Goal: Task Accomplishment & Management: Complete application form

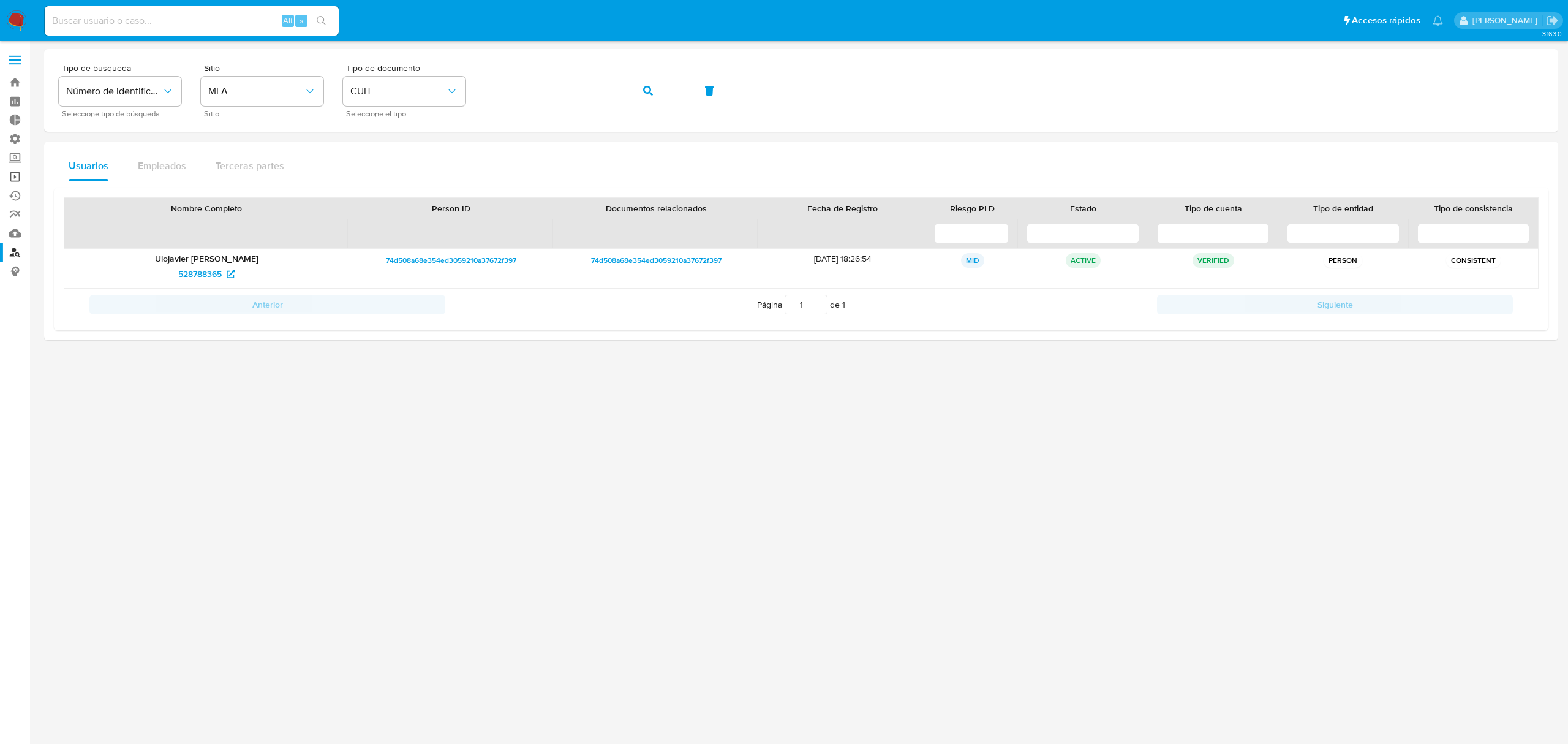
click at [16, 177] on link "Operaciones masivas" at bounding box center [73, 177] width 146 height 19
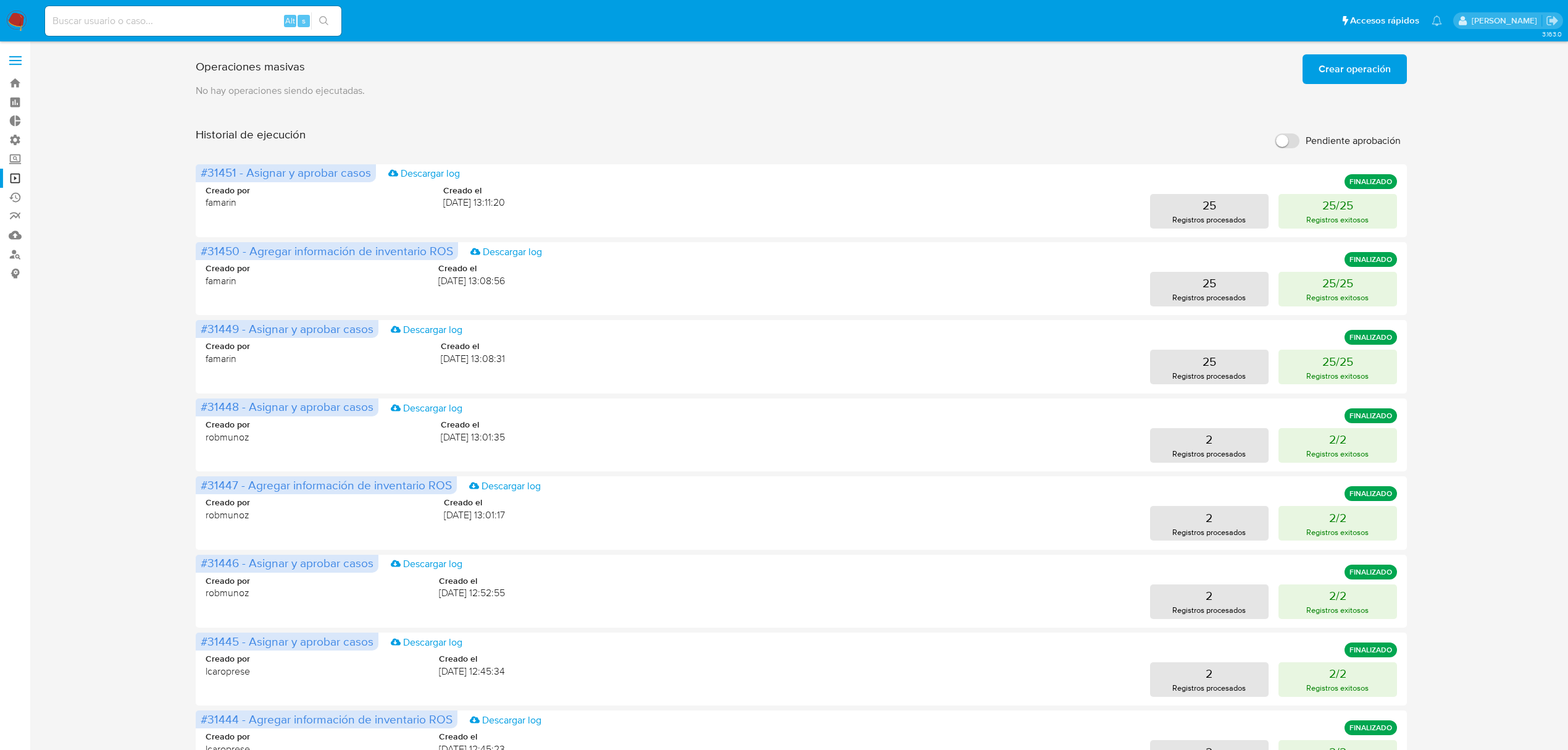
click at [1374, 65] on span "Crear operación" at bounding box center [1355, 69] width 73 height 27
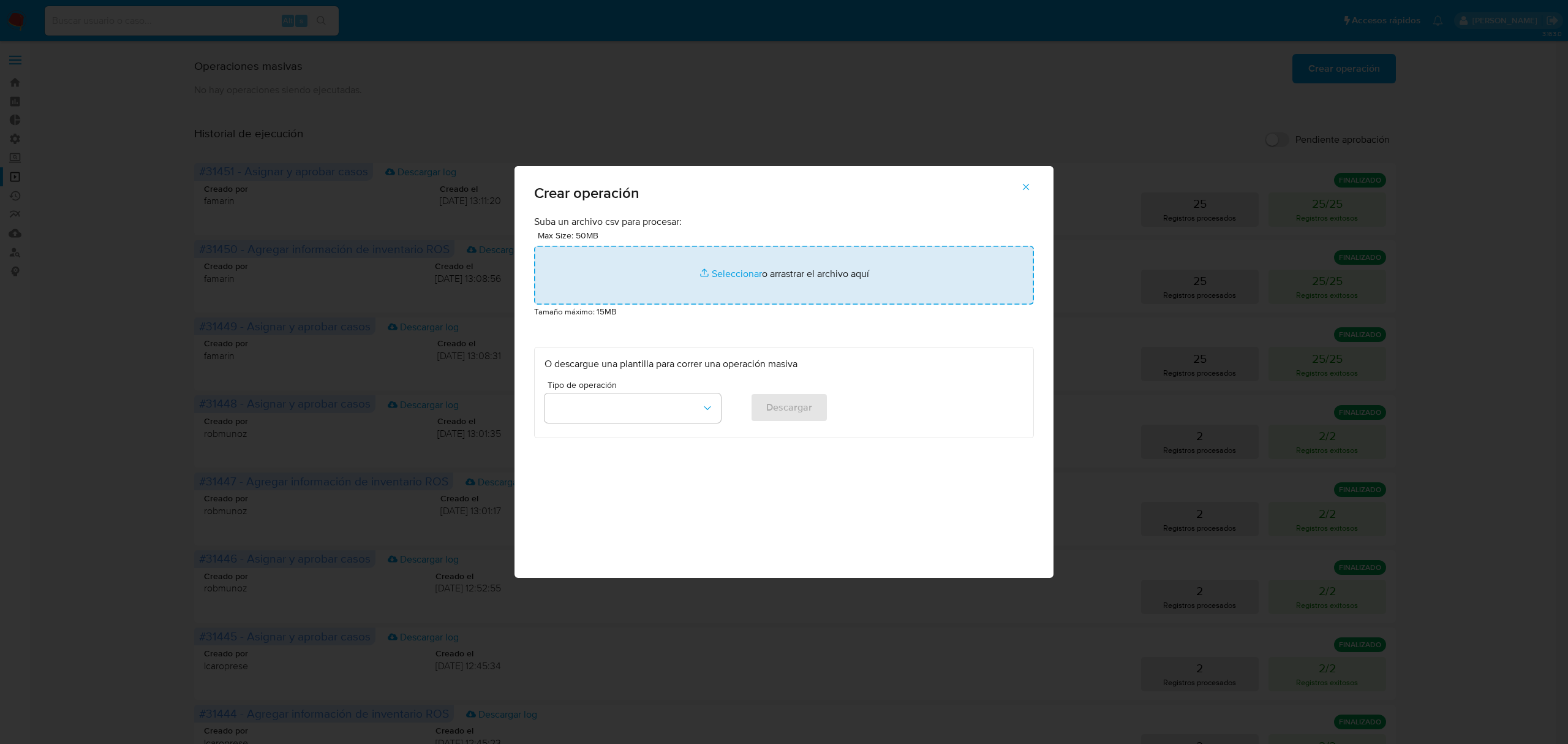
click at [739, 275] on input "file" at bounding box center [784, 275] width 500 height 59
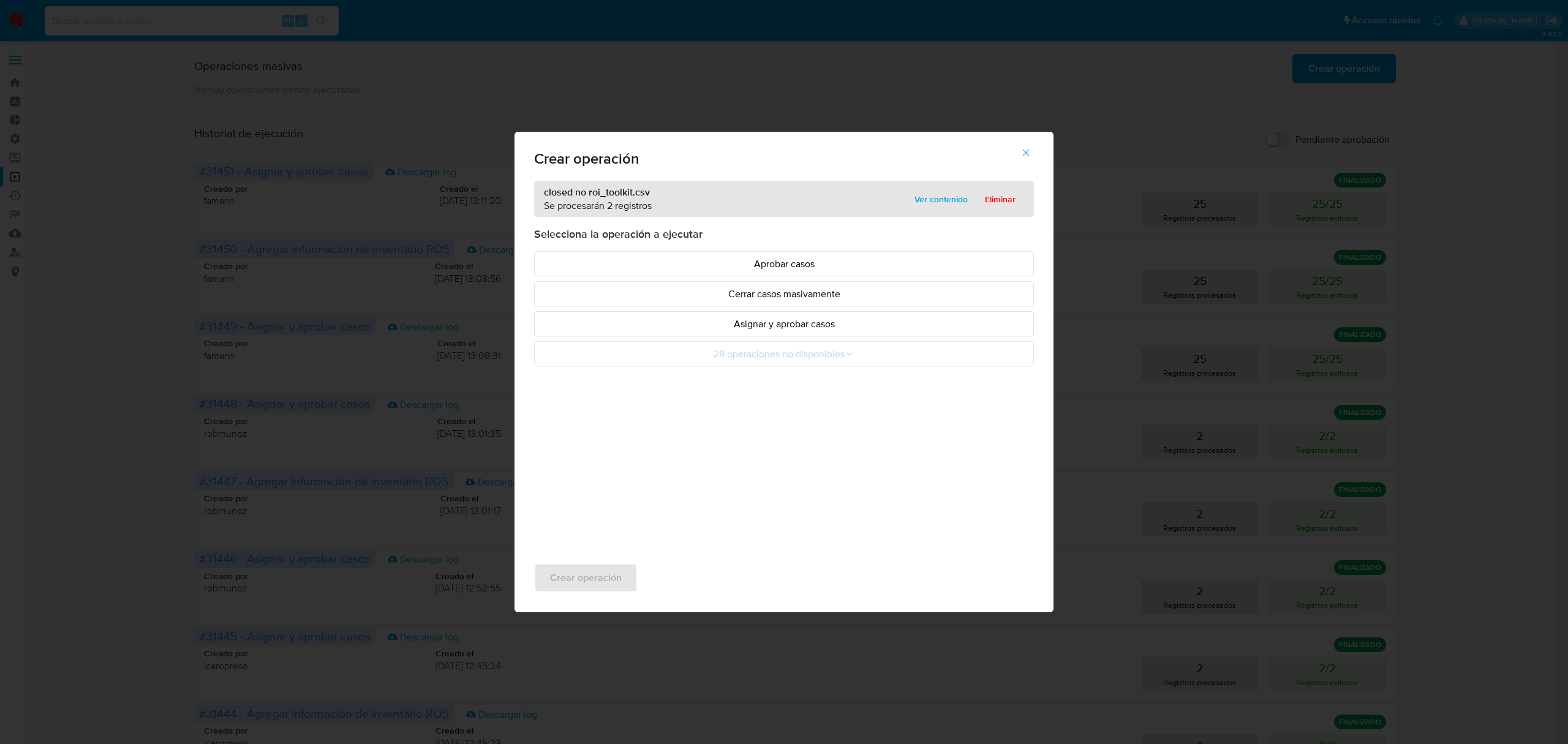
click at [927, 201] on span "Ver contenido" at bounding box center [941, 199] width 53 height 17
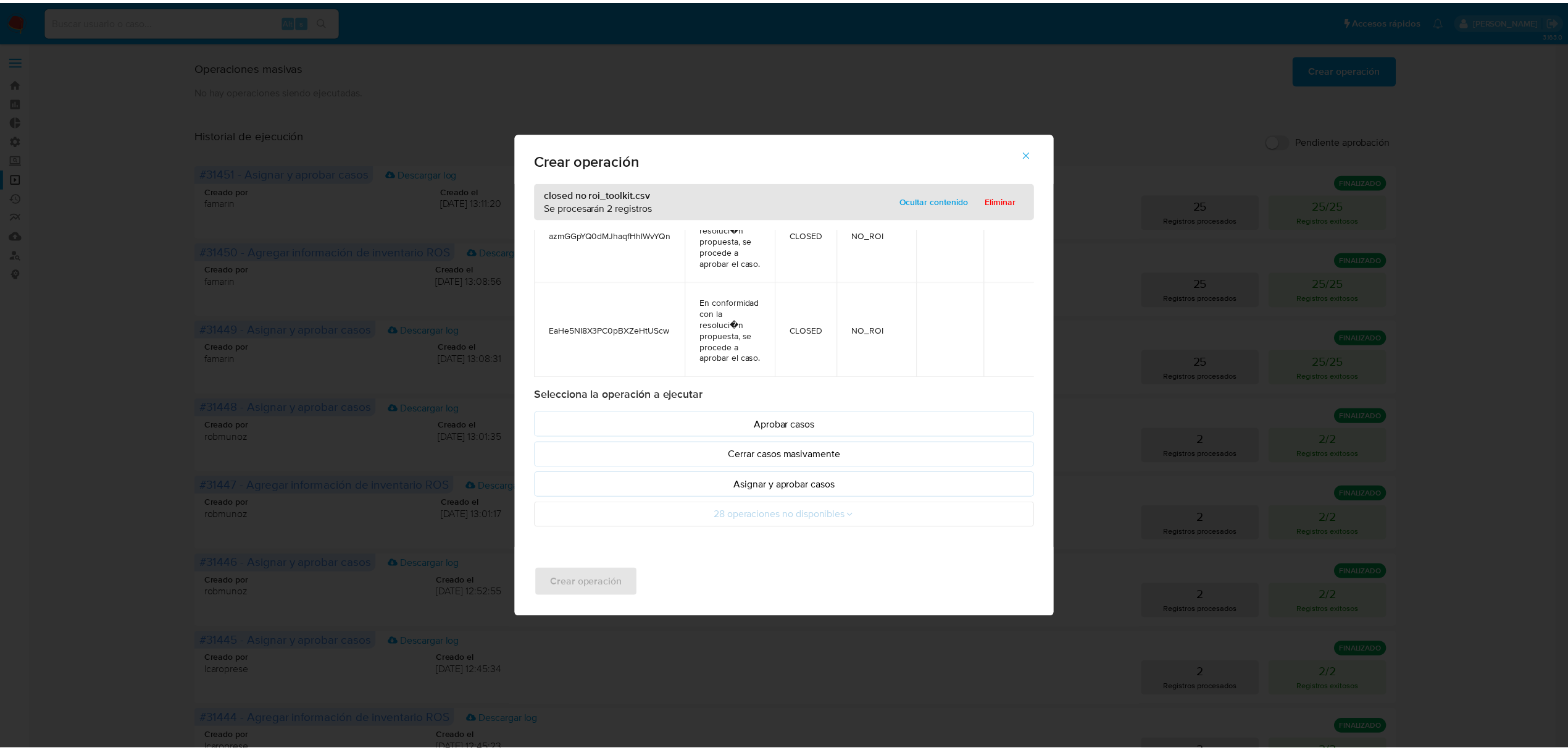
scroll to position [107, 0]
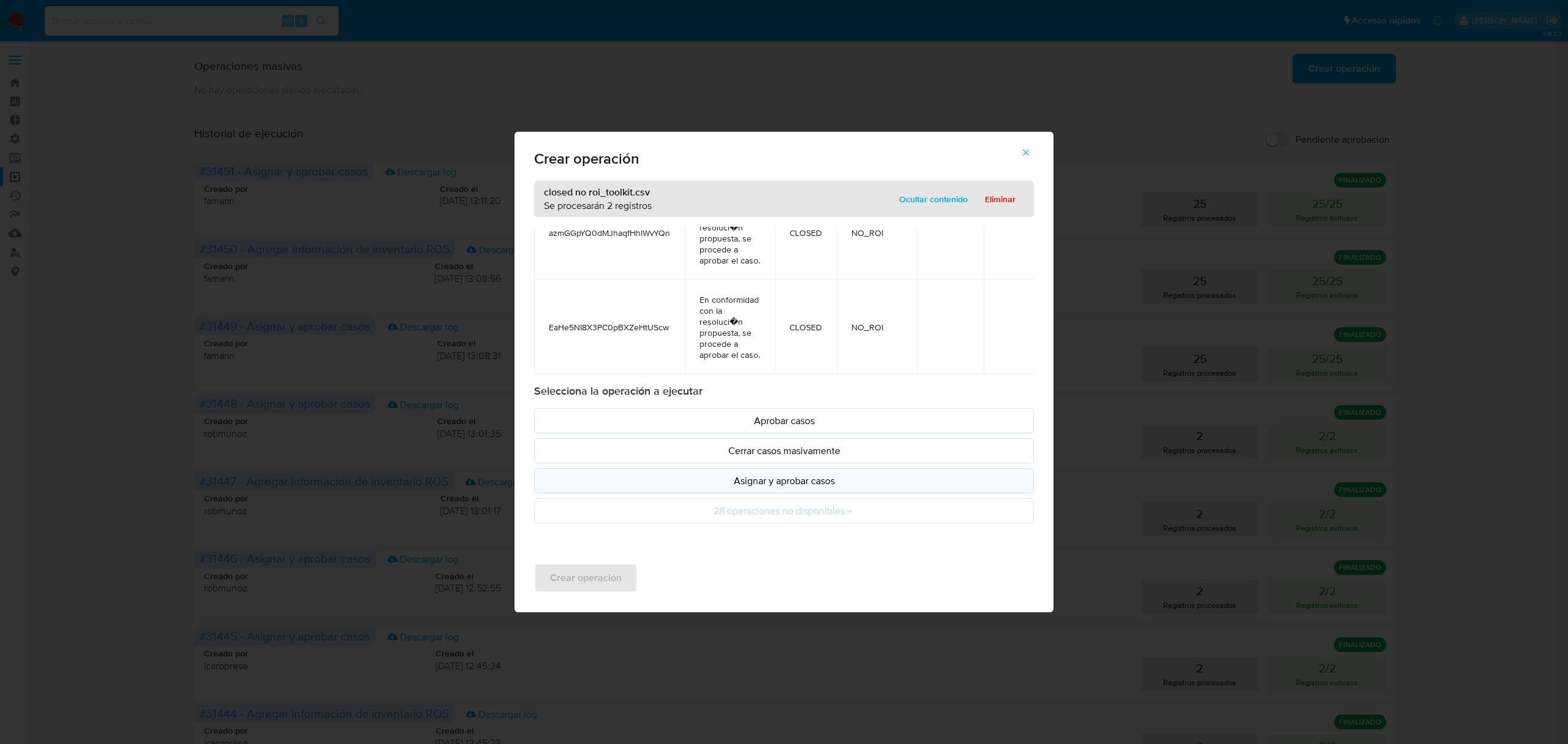
click at [786, 481] on p "Asignar y aprobar casos" at bounding box center [784, 480] width 479 height 14
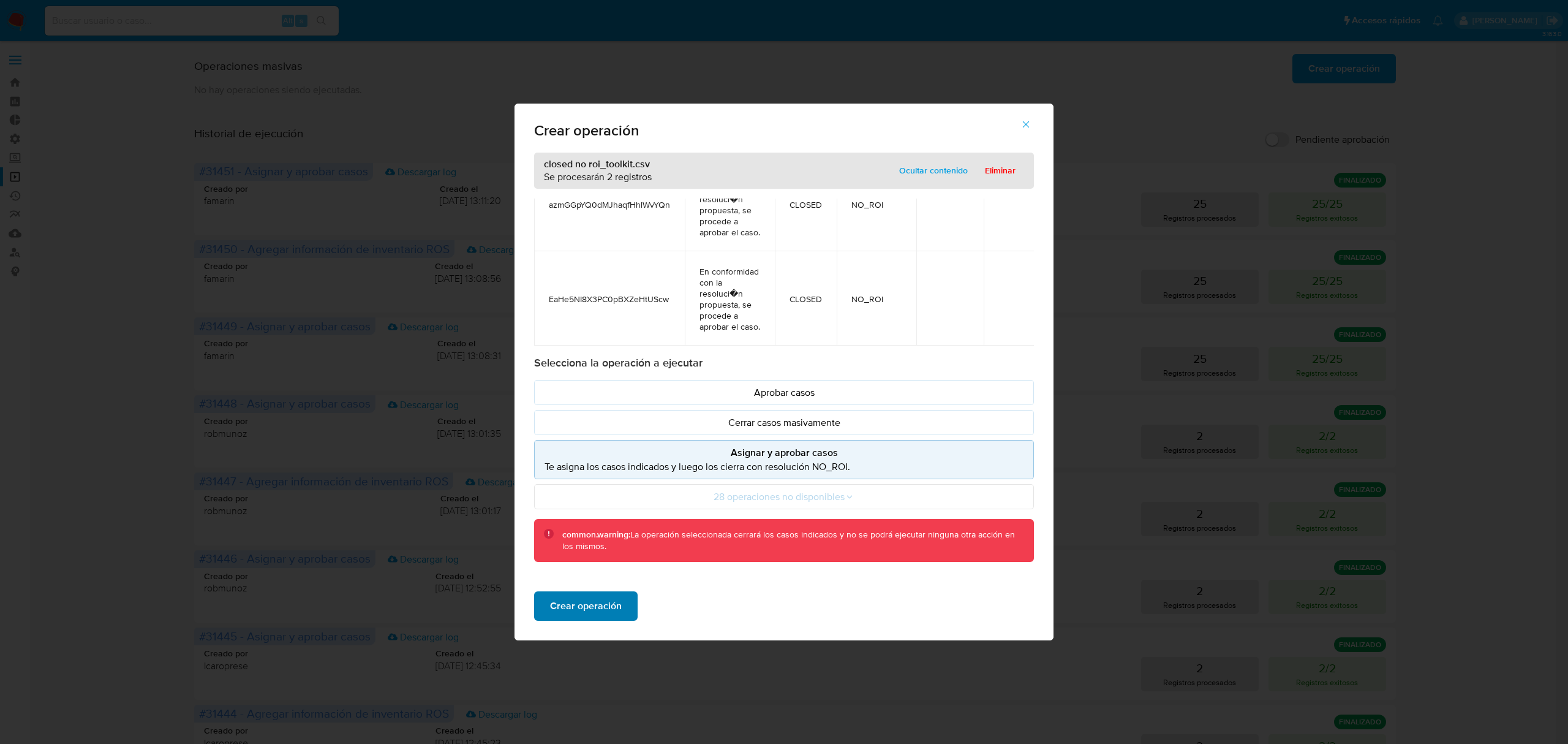
click at [609, 611] on span "Crear operación" at bounding box center [586, 605] width 72 height 27
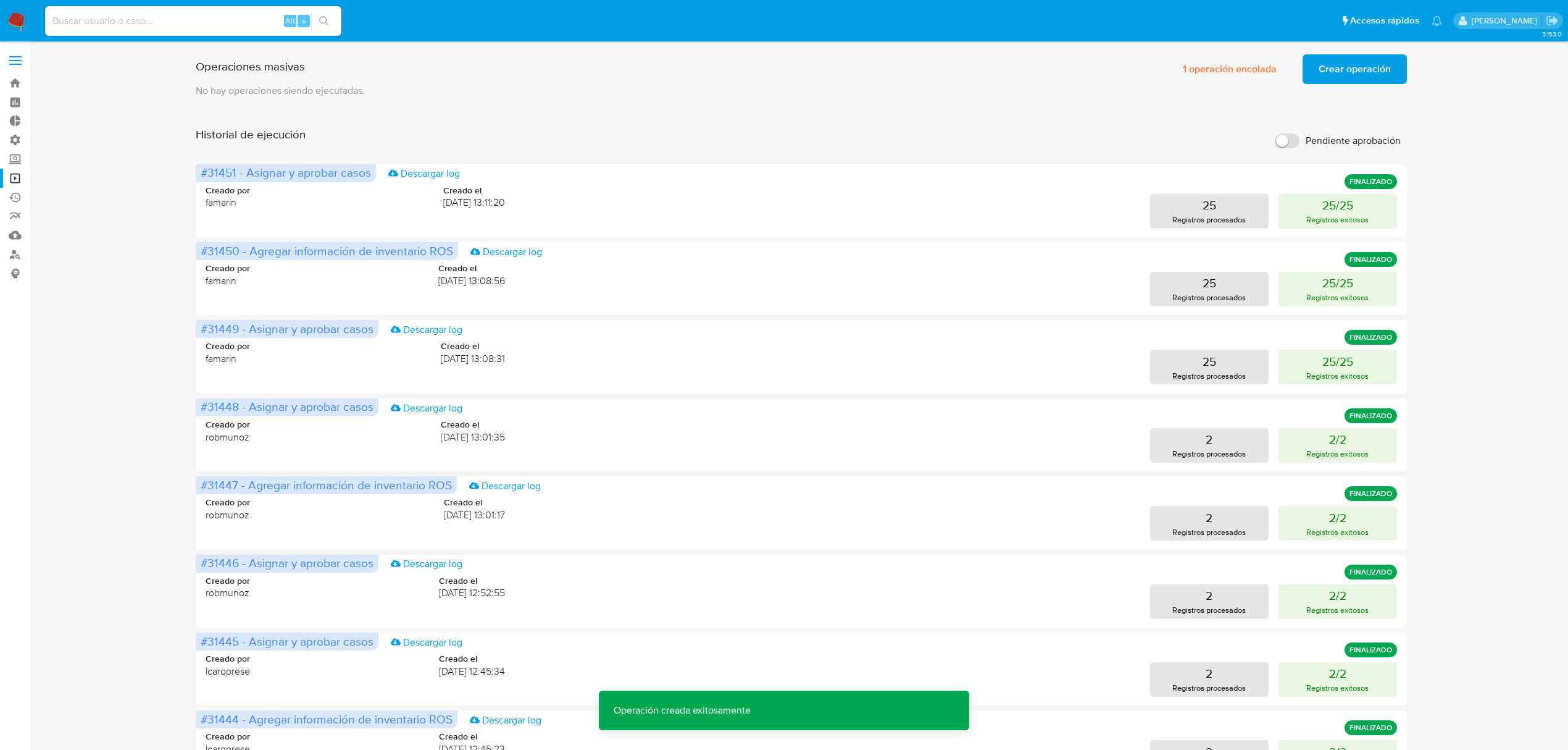
click at [13, 18] on img at bounding box center [16, 21] width 21 height 21
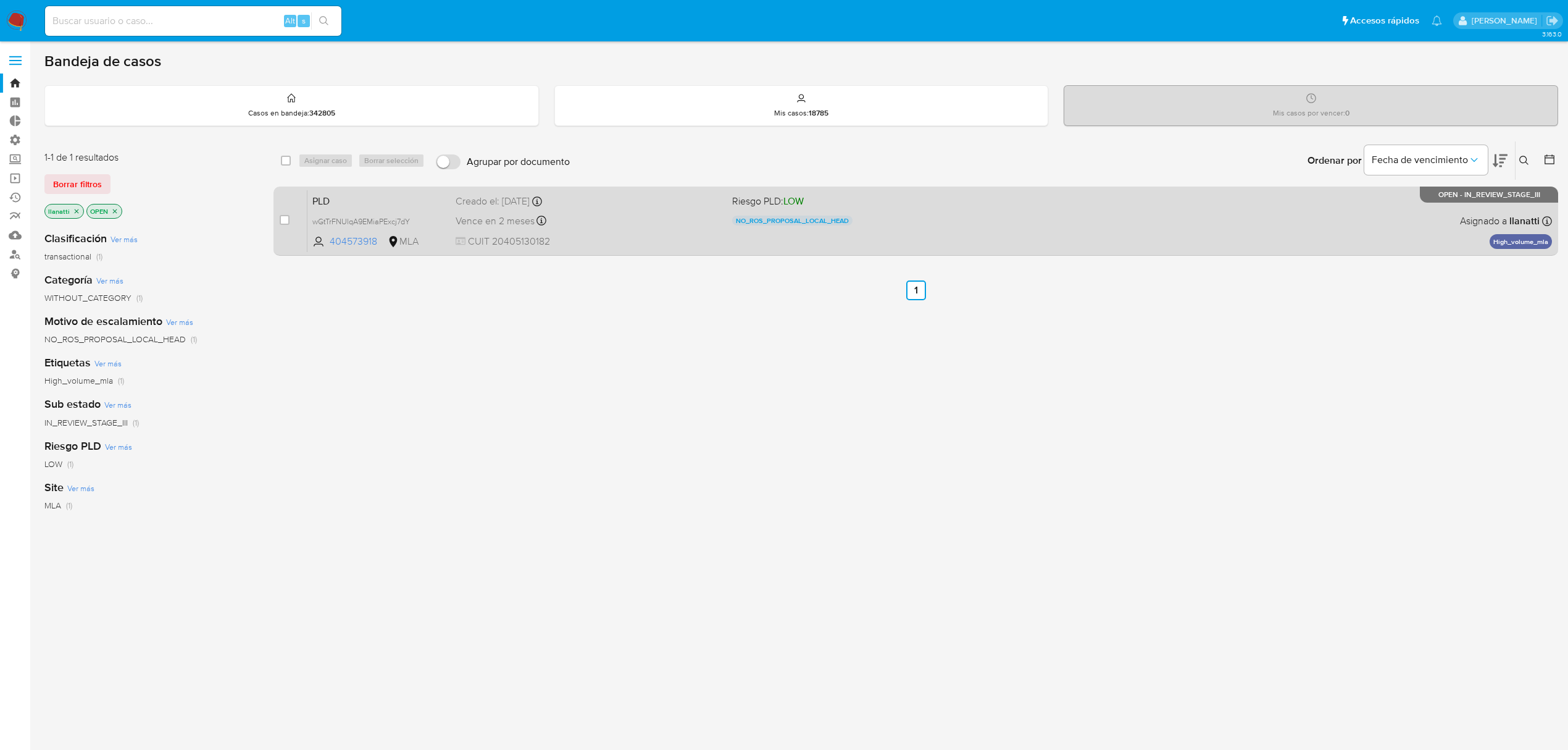
click at [608, 212] on div "Vence en 2 meses Vence el 29/12/2025 03:27:40" at bounding box center [588, 220] width 267 height 16
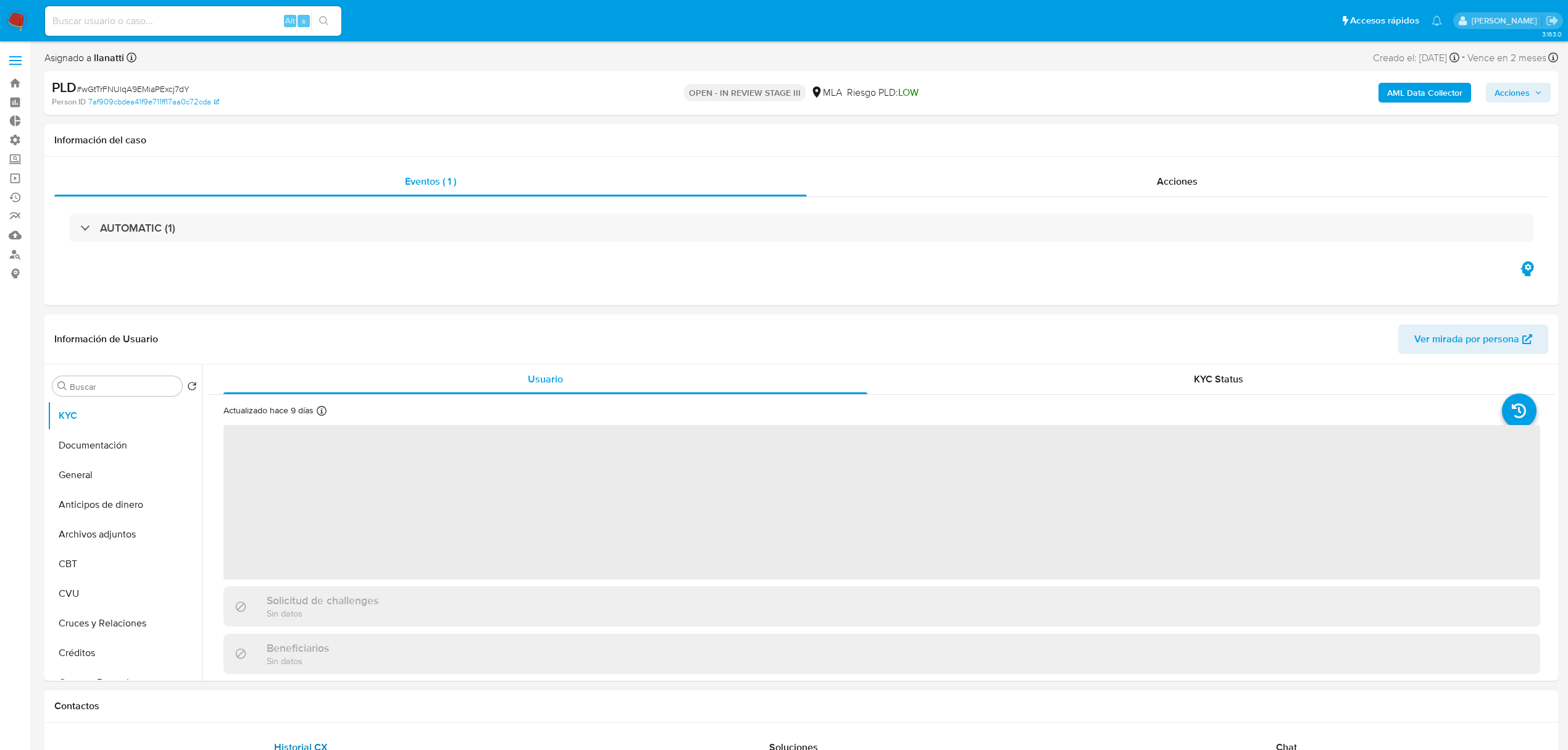
select select "10"
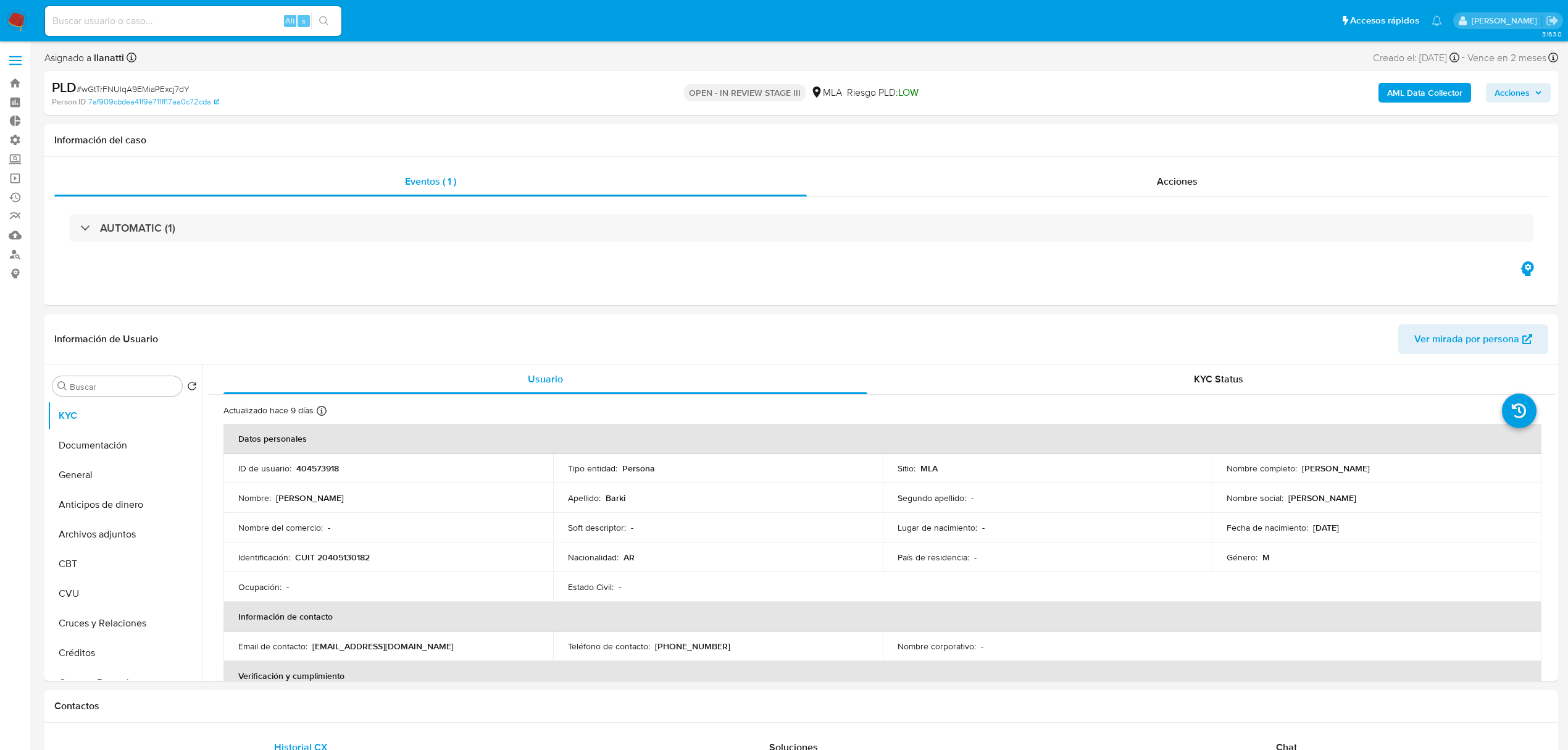
click at [1510, 94] on span "Acciones" at bounding box center [1512, 93] width 35 height 20
click at [1139, 135] on span "Resolución del caso" at bounding box center [1167, 131] width 88 height 14
paste textarea "En conformidad con la resolución propuesta, se procede a aprobar el caso."
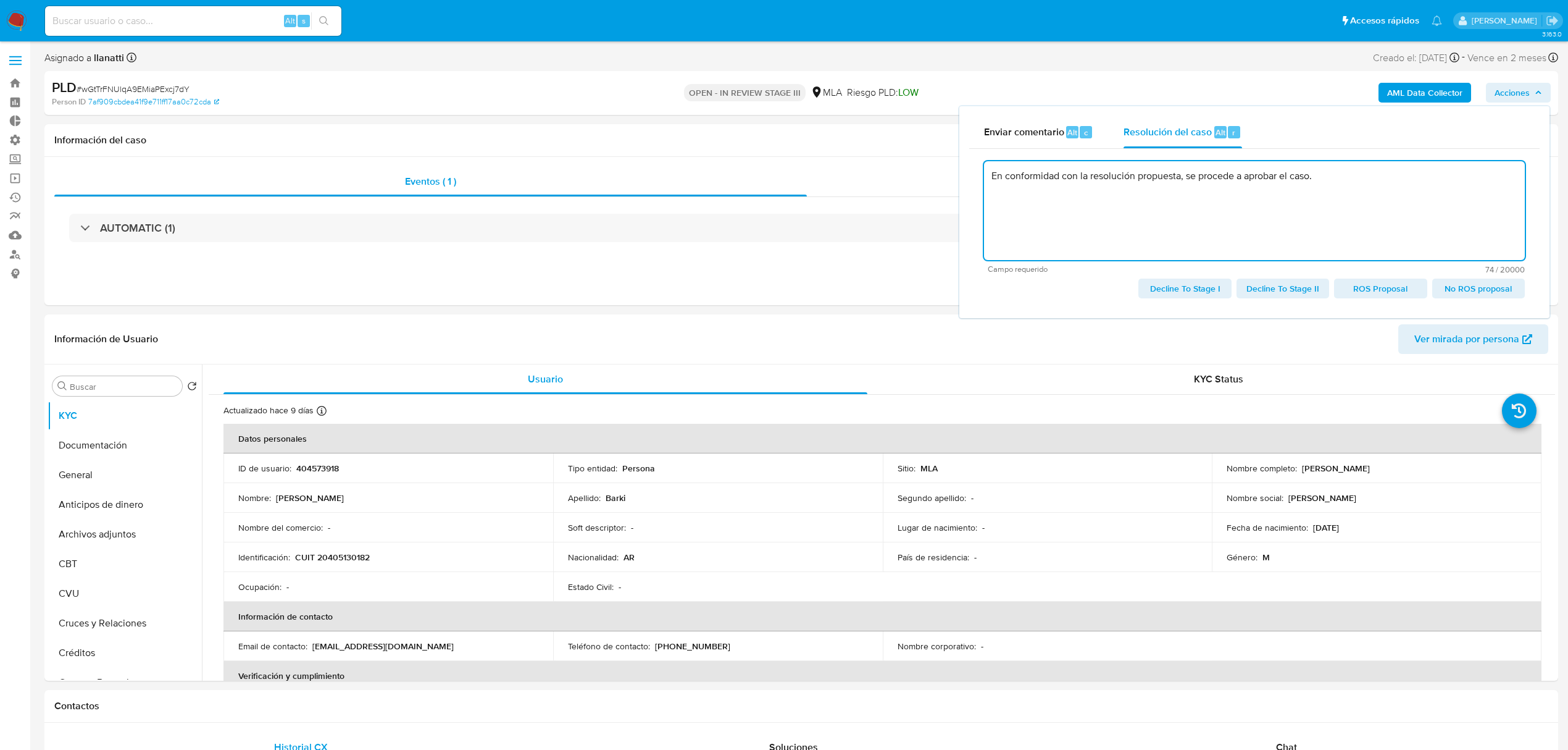
paste textarea "En conformidad con la resolución propuesta, se procede a aprobar el caso."
click at [1465, 290] on span "No ROS proposal" at bounding box center [1478, 288] width 76 height 17
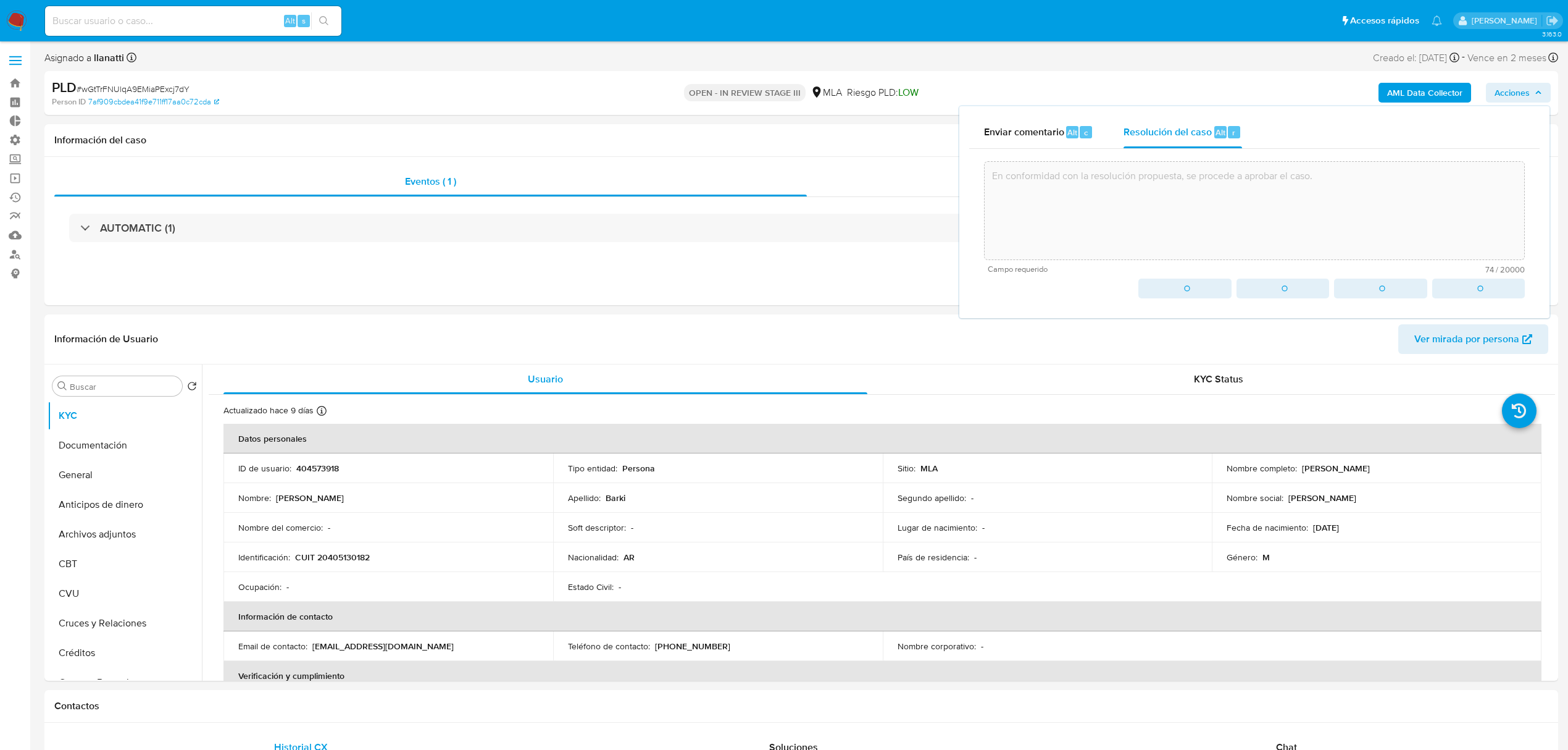
type textarea "En conformidad con la resolución propuesta, se procede a aprobar el caso."
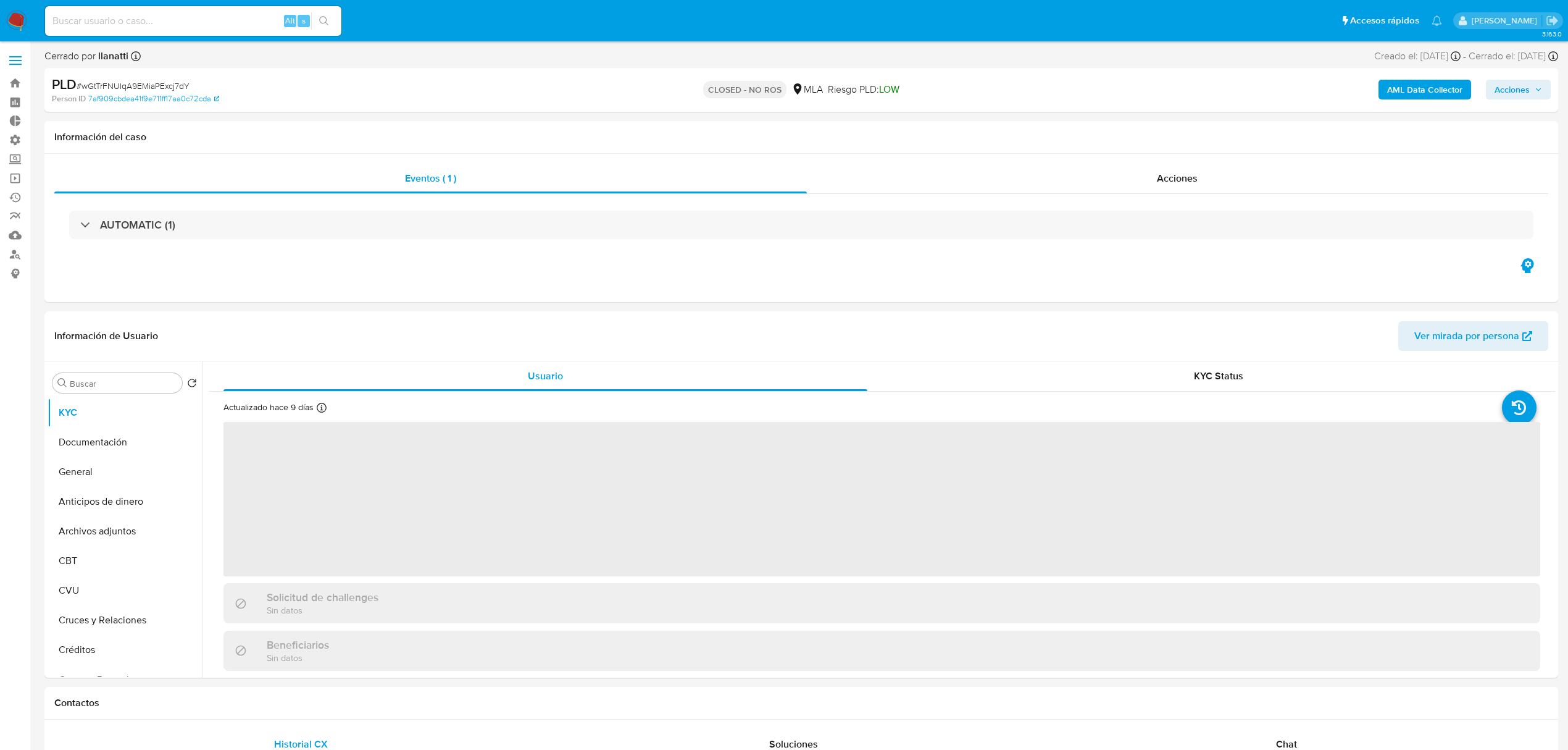
select select "10"
